Goal: Use online tool/utility: Use online tool/utility

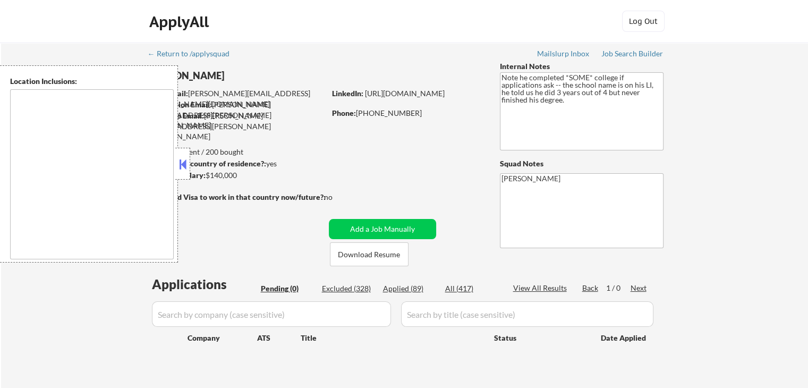
type textarea "remote"
click at [423, 144] on div "← Return to /applysquad Mailslurp Inbox Job Search Builder [PERSON_NAME] User E…" at bounding box center [405, 215] width 530 height 346
click at [191, 171] on strong "Minimum salary:" at bounding box center [176, 175] width 57 height 9
click at [181, 166] on button at bounding box center [183, 164] width 12 height 16
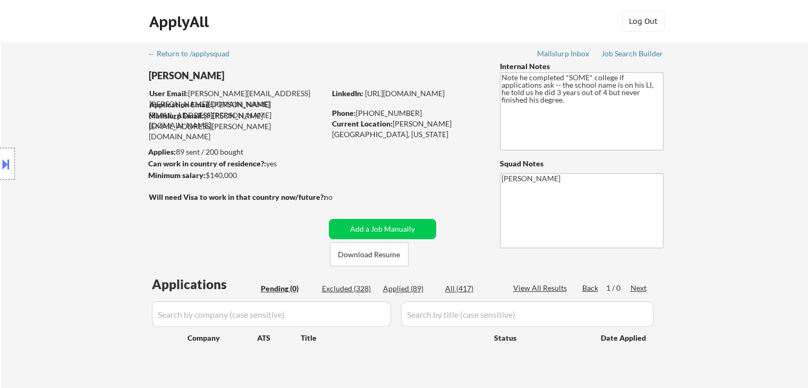
click at [93, 191] on div "Location Inclusions: remote" at bounding box center [95, 163] width 190 height 197
drag, startPoint x: 13, startPoint y: 72, endPoint x: 84, endPoint y: 11, distance: 93.0
click at [13, 71] on div "Location Inclusions: remote" at bounding box center [95, 163] width 190 height 197
click at [645, 56] on div "Job Search Builder" at bounding box center [632, 53] width 62 height 7
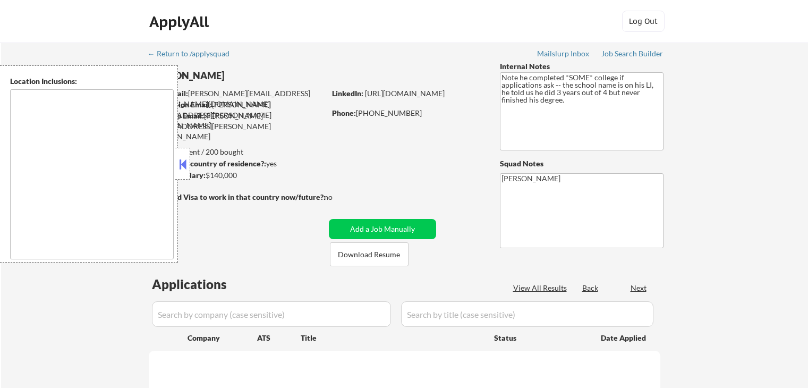
type textarea "remote"
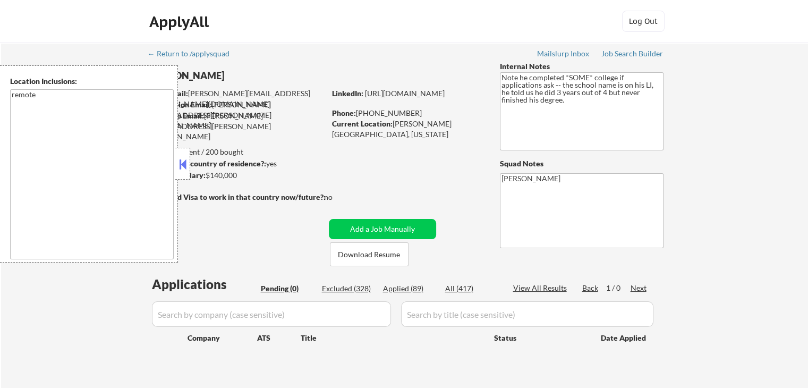
click at [187, 168] on button at bounding box center [183, 164] width 12 height 16
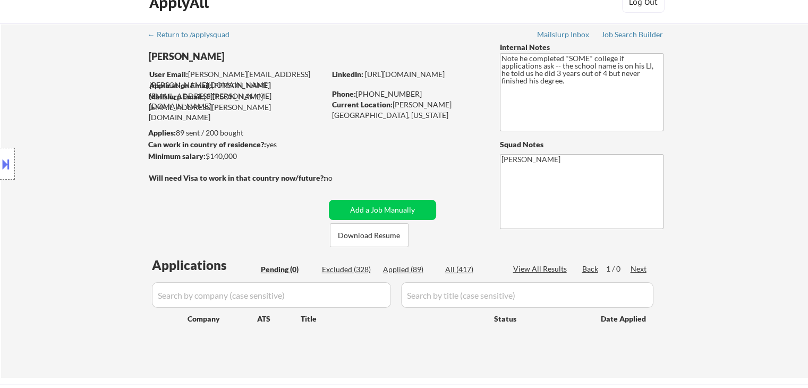
scroll to position [53, 0]
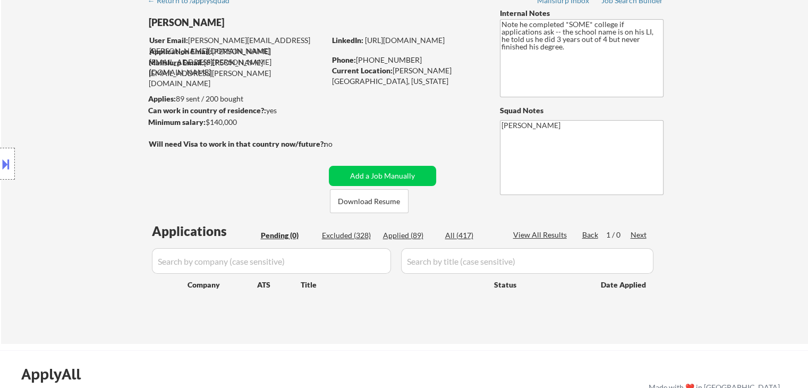
drag, startPoint x: 50, startPoint y: 115, endPoint x: 56, endPoint y: 106, distance: 11.5
click at [54, 113] on div "Location Inclusions: remote" at bounding box center [95, 163] width 190 height 197
